Goal: Communication & Community: Answer question/provide support

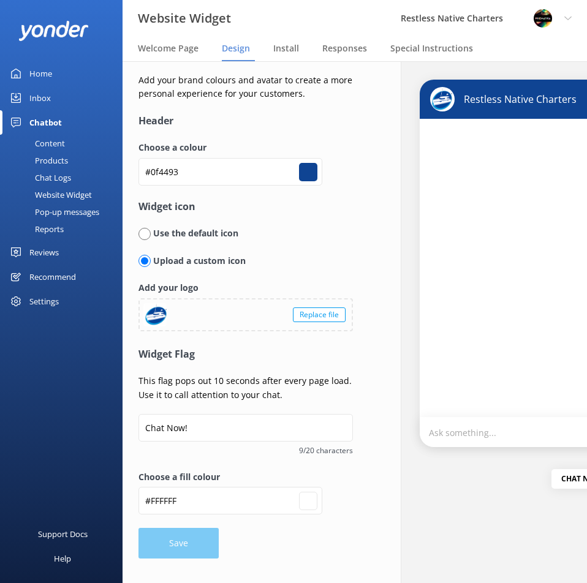
type input "#ffffff"
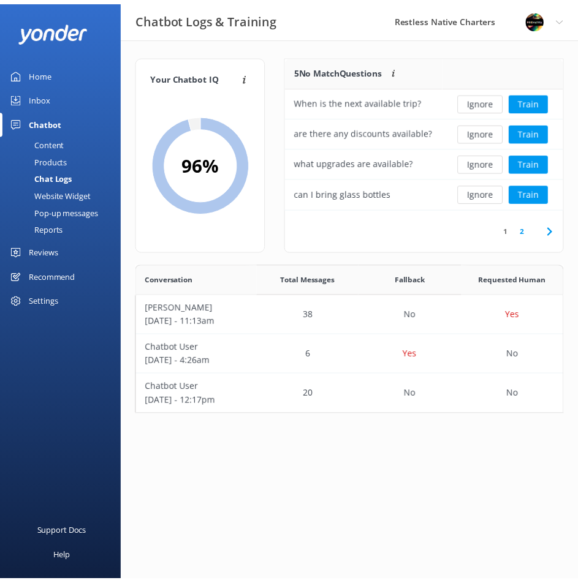
scroll to position [142, 426]
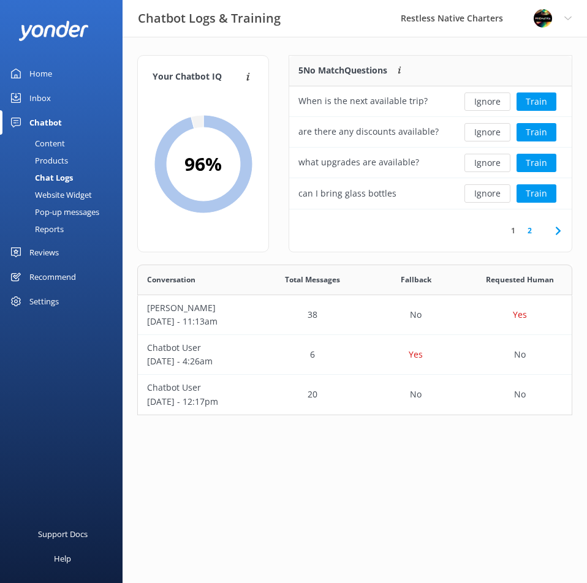
click at [199, 168] on h2 "96 %" at bounding box center [202, 164] width 37 height 29
click at [53, 145] on div "Content" at bounding box center [36, 143] width 58 height 17
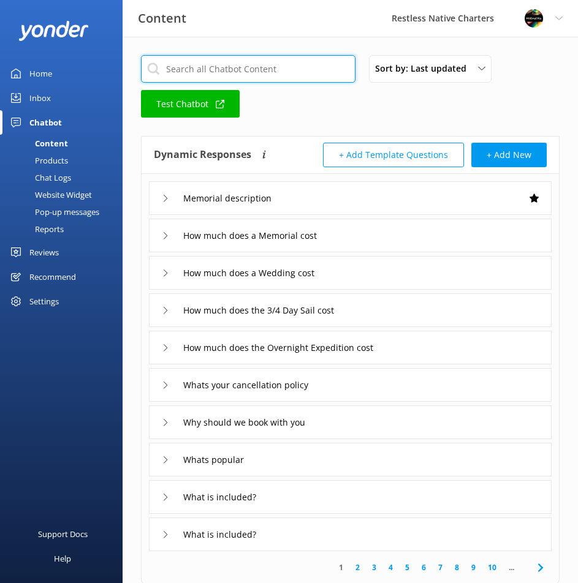
click at [245, 69] on input "text" at bounding box center [248, 69] width 215 height 28
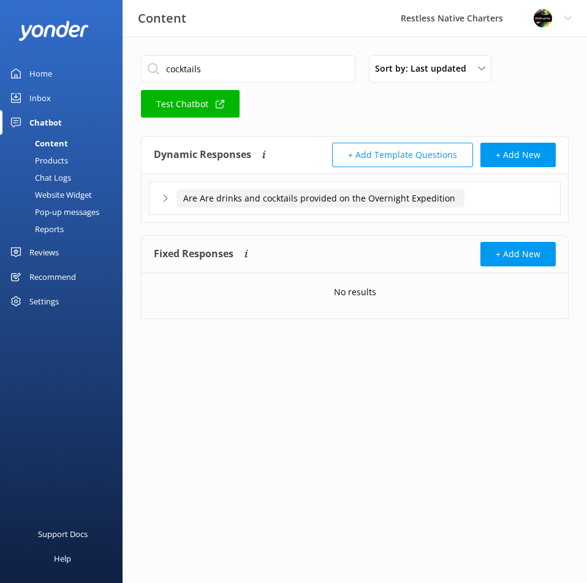
click at [266, 201] on input "Are Are drinks and cocktails provided on the Overnight Expedition" at bounding box center [321, 198] width 288 height 18
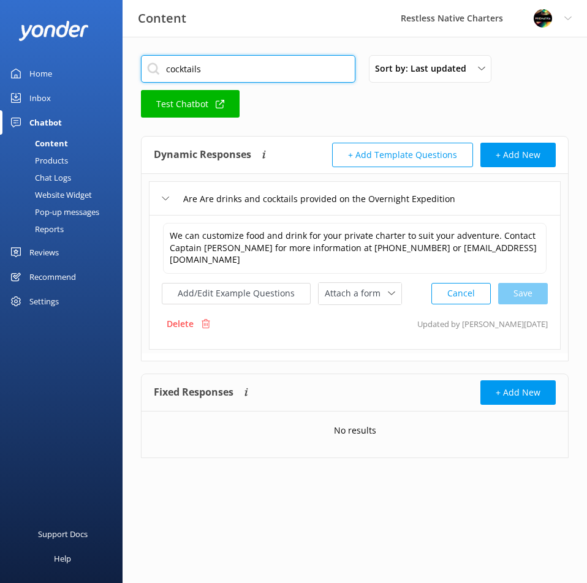
drag, startPoint x: 237, startPoint y: 69, endPoint x: 99, endPoint y: 63, distance: 138.6
click at [99, 63] on div "Content Restless Native Charters Profile Settings Logout Home Inbox Chatbot Con…" at bounding box center [293, 266] width 587 height 458
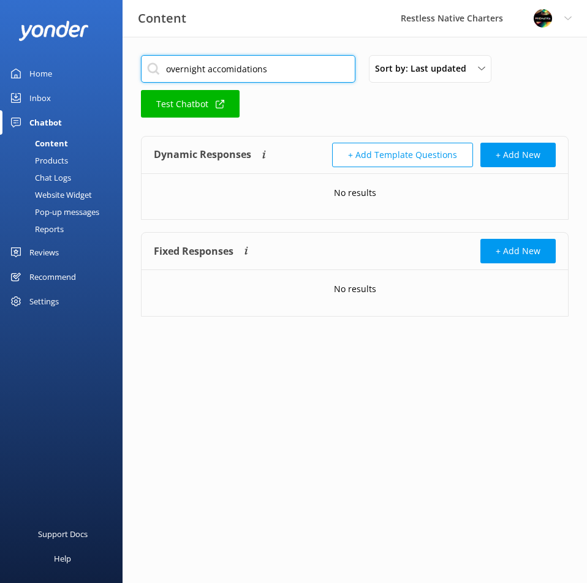
drag, startPoint x: 203, startPoint y: 68, endPoint x: 292, endPoint y: 75, distance: 89.8
click at [292, 75] on input "overnight accomidations" at bounding box center [248, 69] width 215 height 28
type input "overnight"
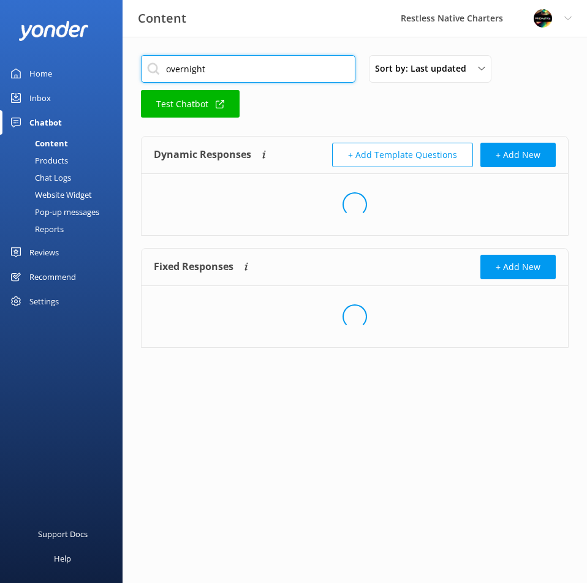
click at [284, 73] on input "overnight" at bounding box center [248, 69] width 215 height 28
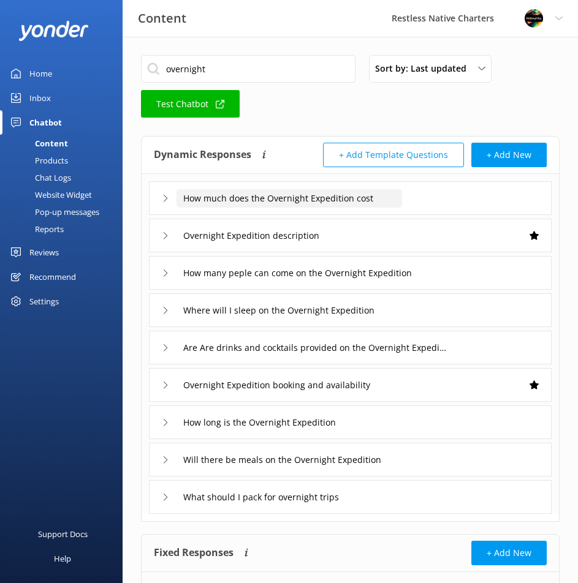
click at [296, 202] on input "How much does the Overnight Expedition cost" at bounding box center [290, 198] width 226 height 18
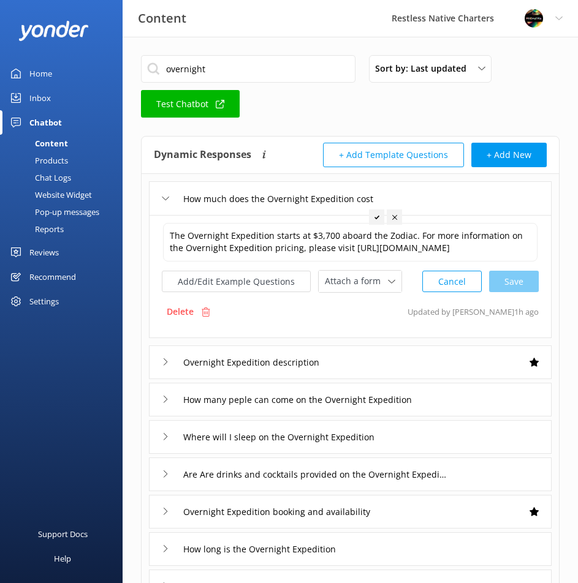
click at [356, 368] on div "Overnight Expedition description" at bounding box center [350, 363] width 403 height 34
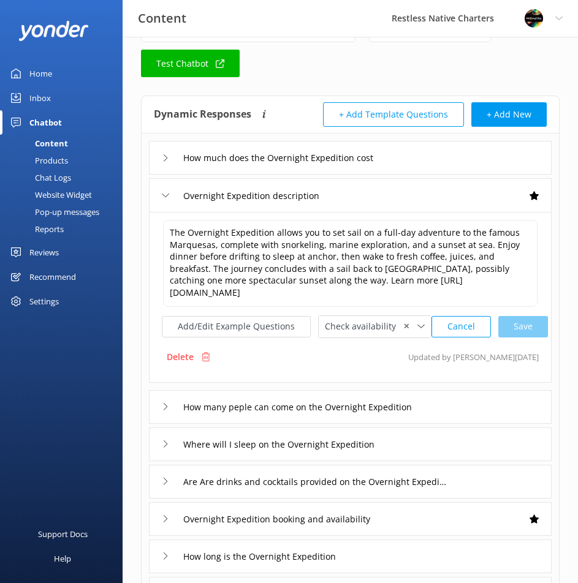
scroll to position [61, 0]
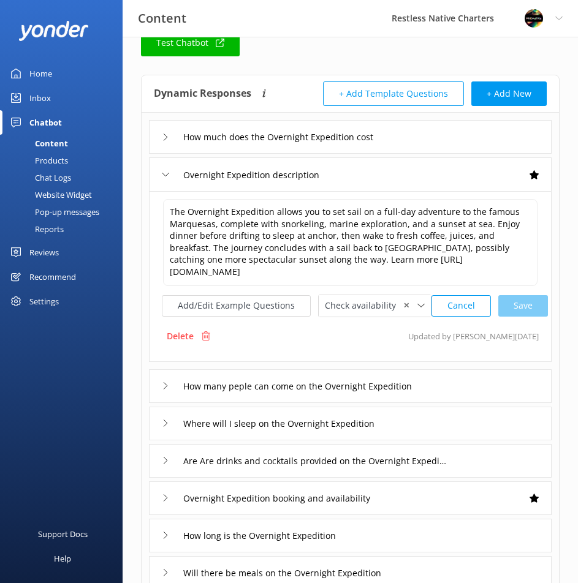
click at [443, 386] on div "How many peple can come on the Overnight Expedition" at bounding box center [350, 387] width 403 height 34
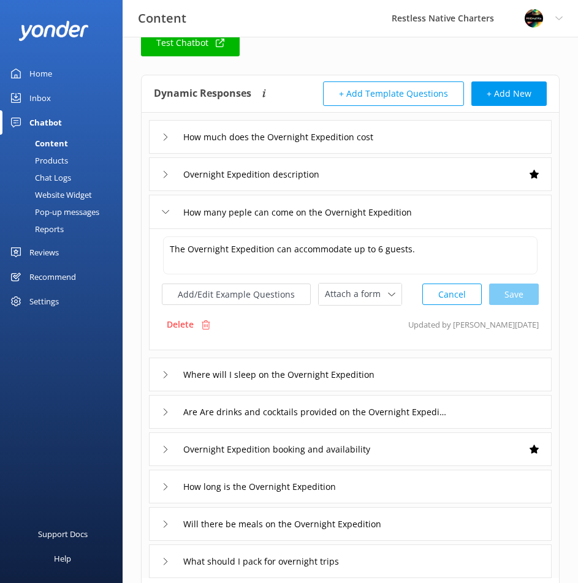
click at [443, 386] on div "Where will I sleep on the Overnight Expedition" at bounding box center [350, 375] width 403 height 34
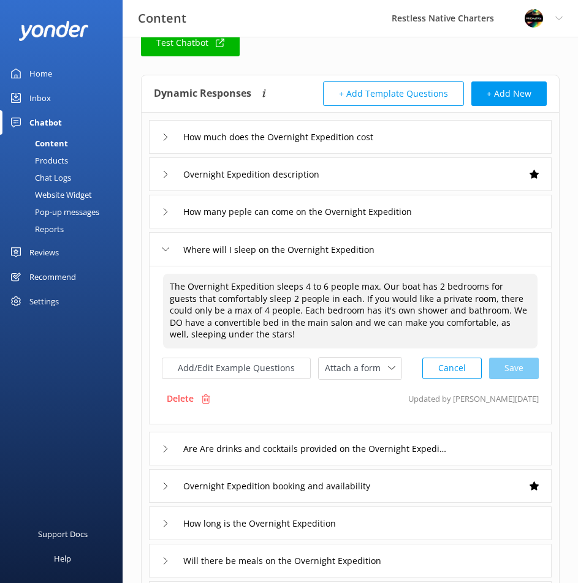
drag, startPoint x: 300, startPoint y: 282, endPoint x: 314, endPoint y: 285, distance: 14.4
click at [314, 285] on textarea "The Overnight Expedition sleeps 4 to 6 people max. Our boat has 2 bedrooms for …" at bounding box center [350, 311] width 374 height 75
click at [392, 303] on textarea "The Overnight Expedition sleeps 4 to 6 people max. Our boat has 2 bedrooms for …" at bounding box center [350, 311] width 374 height 75
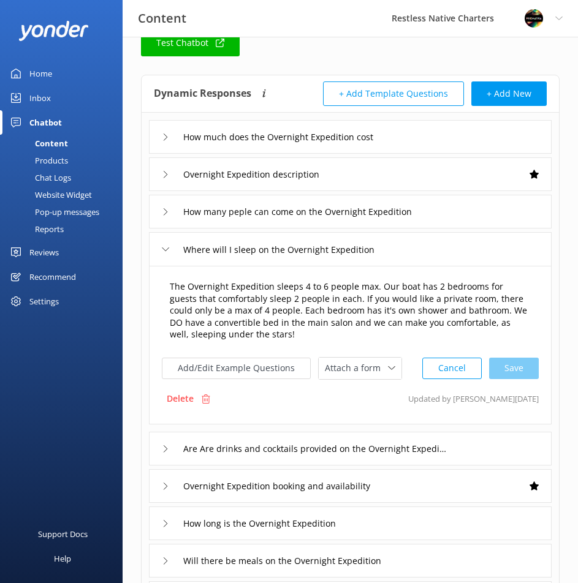
click at [319, 333] on textarea "The Overnight Expedition sleeps 4 to 6 people max. Our boat has 2 bedrooms for …" at bounding box center [350, 311] width 374 height 75
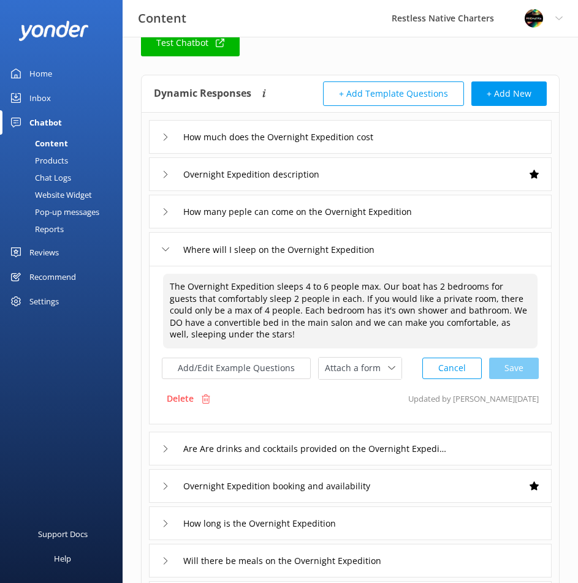
drag, startPoint x: 260, startPoint y: 338, endPoint x: 158, endPoint y: 279, distance: 118.1
click at [158, 279] on div "The Overnight Expedition sleeps 4 to 6 people max. Our boat has 2 bedrooms for …" at bounding box center [350, 345] width 403 height 159
paste textarea "Private Charter (Sleeps max 6 people): Please note: Our boat has 3 bedrooms for…"
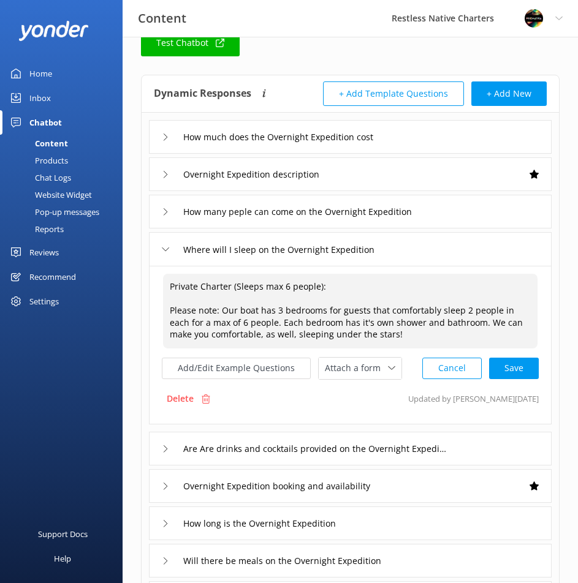
click at [173, 287] on textarea "Private Charter (Sleeps max 6 people): Please note: Our boat has 3 bedrooms for…" at bounding box center [350, 311] width 374 height 75
click at [172, 287] on textarea "Private Charter (Sleeps max 6 people): Please note: Our boat has 3 bedrooms for…" at bounding box center [350, 311] width 374 height 75
drag, startPoint x: 234, startPoint y: 287, endPoint x: 246, endPoint y: 298, distance: 15.6
click at [234, 287] on textarea "Private Charter (Sleeps max 6 people): Please note: Our boat has 3 bedrooms for…" at bounding box center [350, 311] width 374 height 75
drag, startPoint x: 220, startPoint y: 309, endPoint x: 152, endPoint y: 314, distance: 68.2
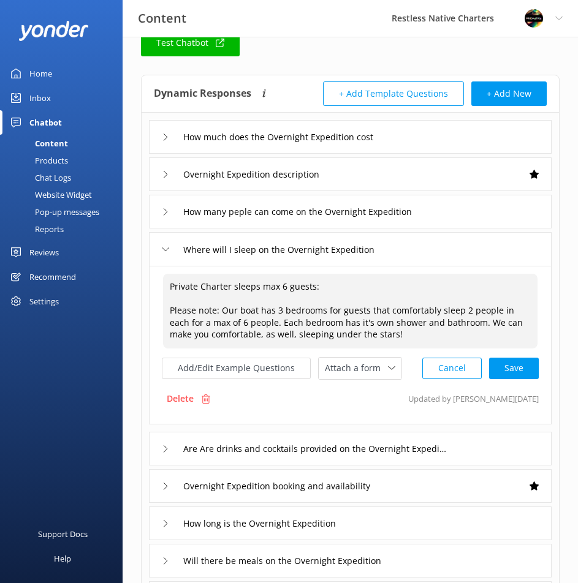
click at [152, 314] on div "Private Charter sleeps max 6 guests: Please note: Our boat has 3 bedrooms for g…" at bounding box center [350, 345] width 403 height 159
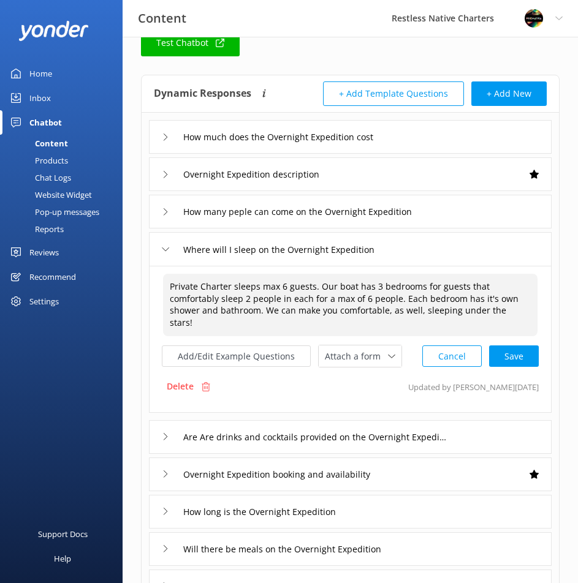
drag, startPoint x: 479, startPoint y: 310, endPoint x: 150, endPoint y: 283, distance: 330.2
click at [150, 283] on div "Private Charter sleeps max 6 guests. Our boat has 3 bedrooms for guests that co…" at bounding box center [350, 339] width 403 height 147
click at [554, 297] on div "How much does the Overnight Expedition cost Overnight Expedition description Ho…" at bounding box center [350, 358] width 417 height 491
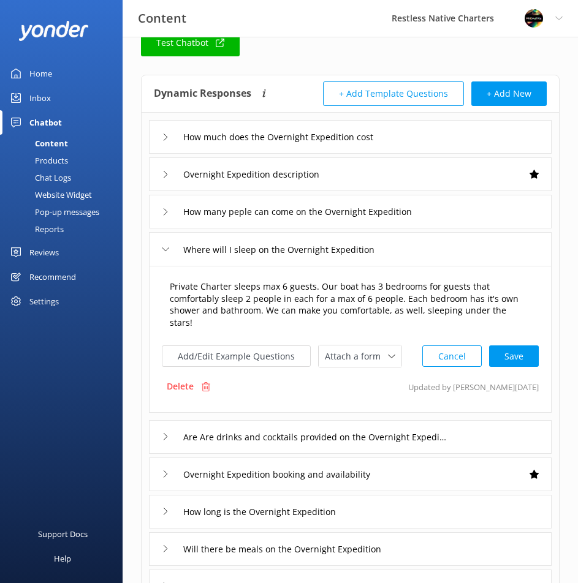
click at [168, 291] on textarea "Private Charter sleeps max 6 guests. Our boat has 3 bedrooms for guests that co…" at bounding box center [350, 305] width 374 height 63
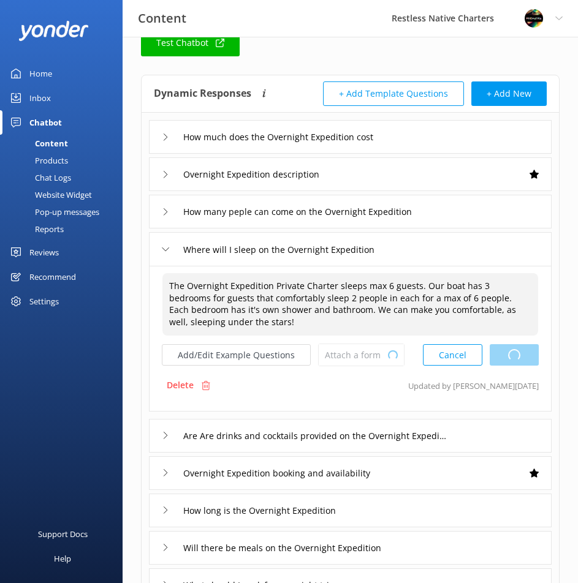
click at [504, 356] on div "Cancel Loading.." at bounding box center [481, 355] width 116 height 23
type textarea "The Overnight Expedition Private Charter sleeps max 6 guests. Our boat has 3 be…"
click at [476, 431] on div "Are Are drinks and cocktails provided on the Overnight Expedition" at bounding box center [350, 436] width 403 height 34
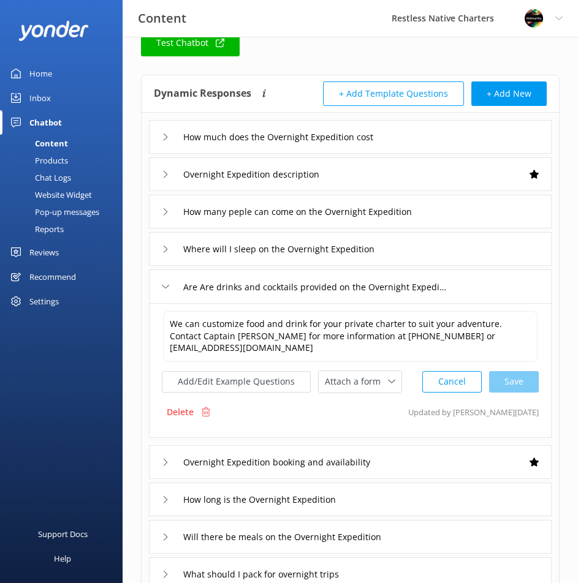
click at [438, 458] on div "Overnight Expedition booking and availability" at bounding box center [350, 463] width 403 height 34
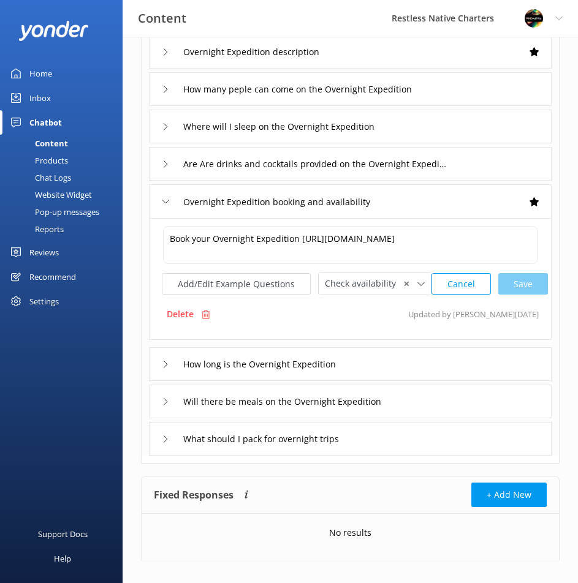
scroll to position [199, 0]
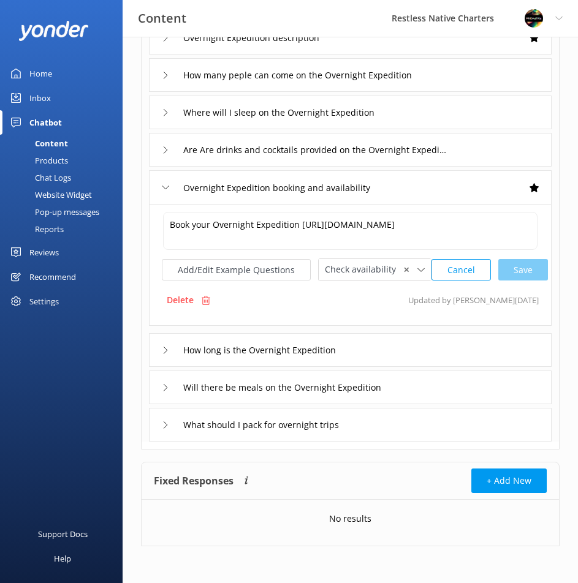
click at [433, 357] on div "How long is the Overnight Expedition" at bounding box center [350, 350] width 403 height 34
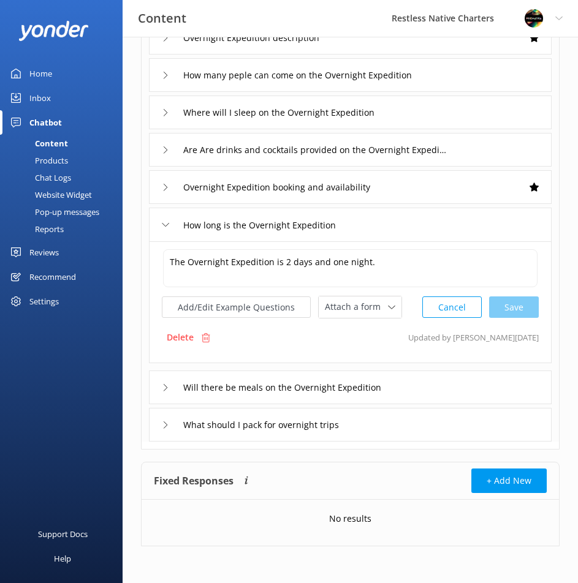
click at [436, 385] on div "Will there be meals on the Overnight Expedition" at bounding box center [350, 388] width 403 height 34
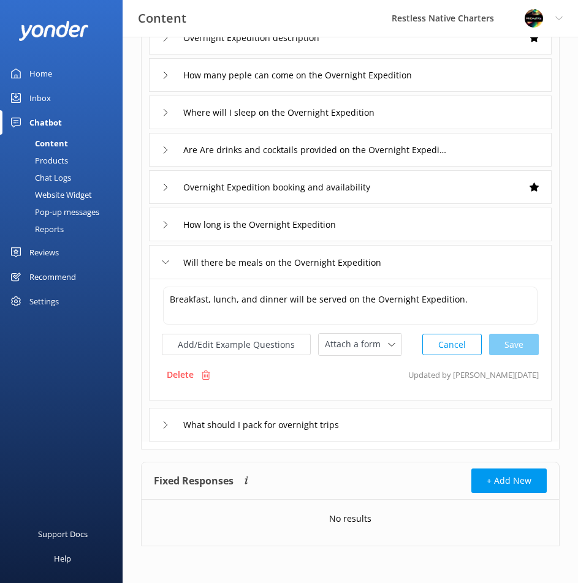
click at [424, 419] on div "What should I pack for overnight trips" at bounding box center [350, 425] width 403 height 34
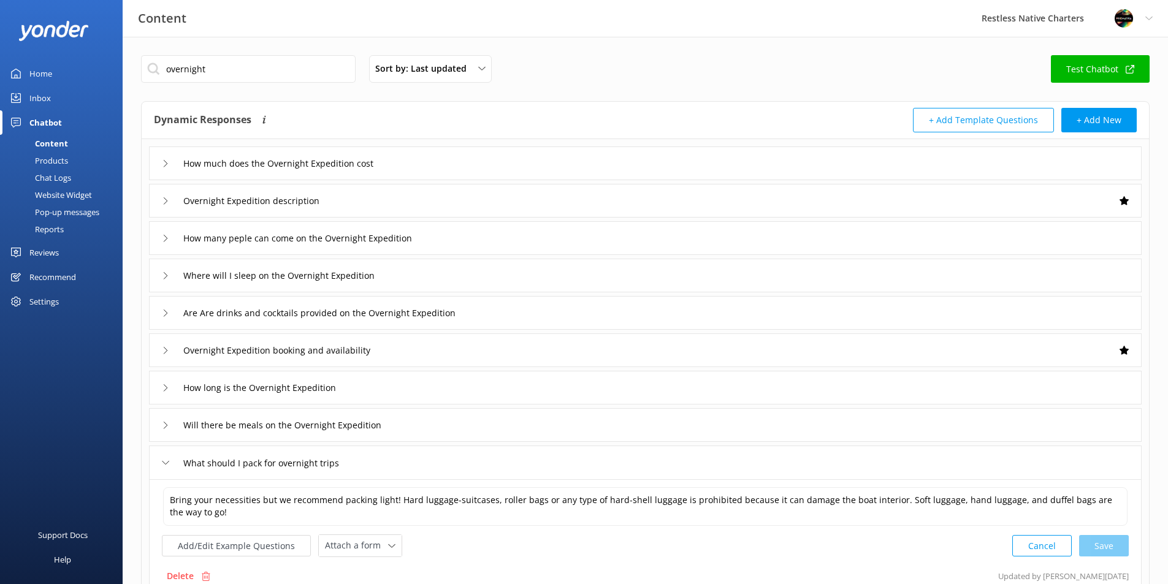
click at [587, 64] on div "overnight Sort by: Last updated Title (A-Z) Last updated Test Chatbot" at bounding box center [645, 72] width 1008 height 35
